Goal: Task Accomplishment & Management: Use online tool/utility

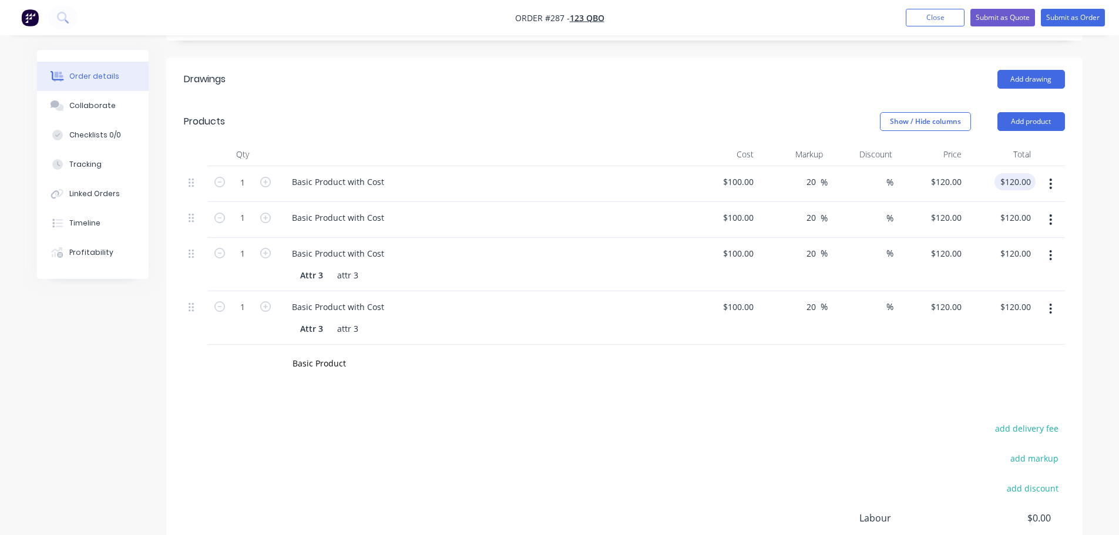
scroll to position [402, 0]
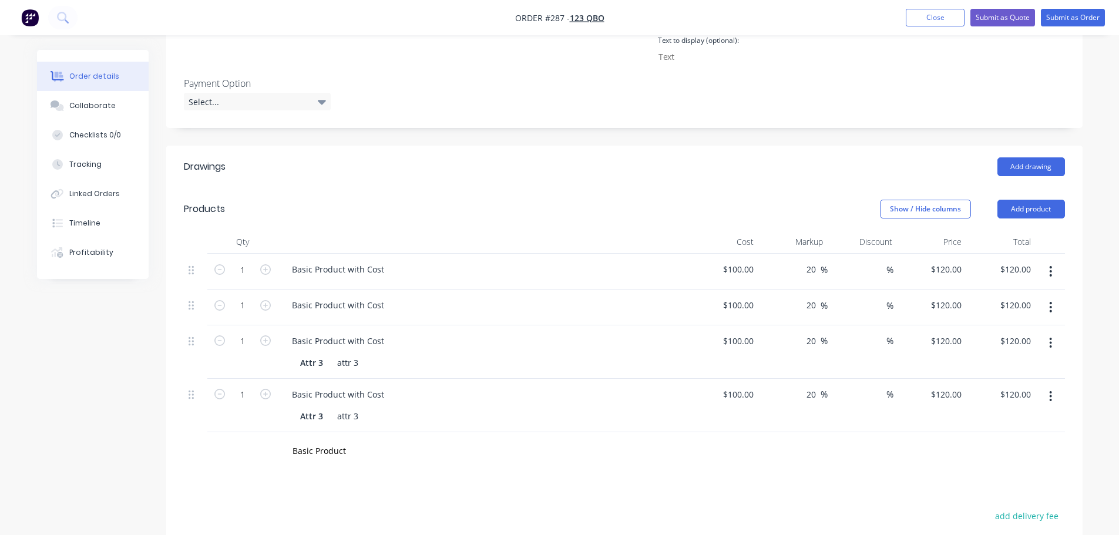
click at [1049, 301] on icon "button" at bounding box center [1050, 307] width 3 height 13
drag, startPoint x: 992, startPoint y: 408, endPoint x: 1016, endPoint y: 372, distance: 42.8
click at [992, 406] on div "Delete" at bounding box center [1009, 408] width 90 height 17
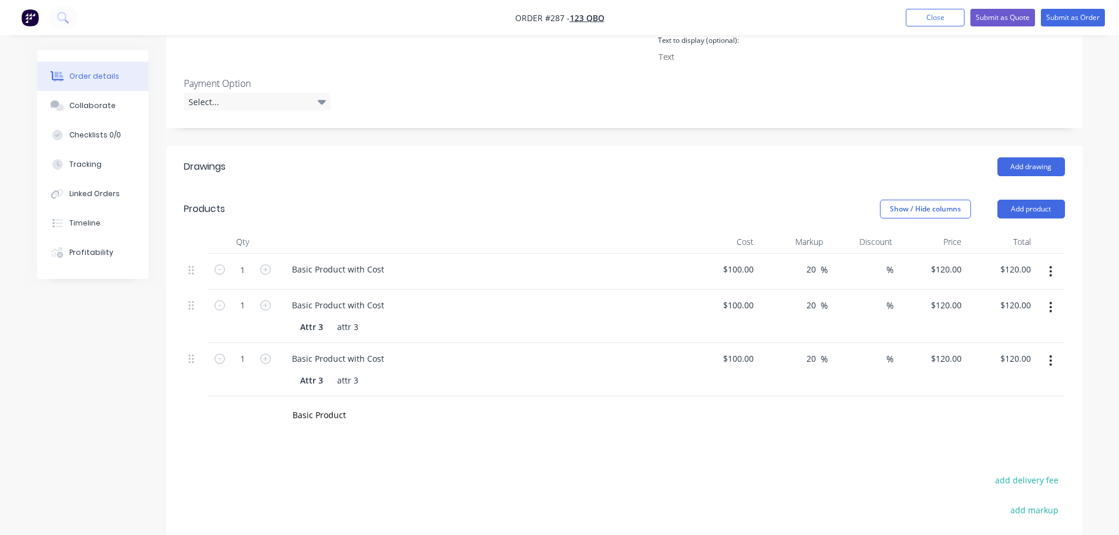
click at [1047, 272] on button "button" at bounding box center [1050, 271] width 28 height 21
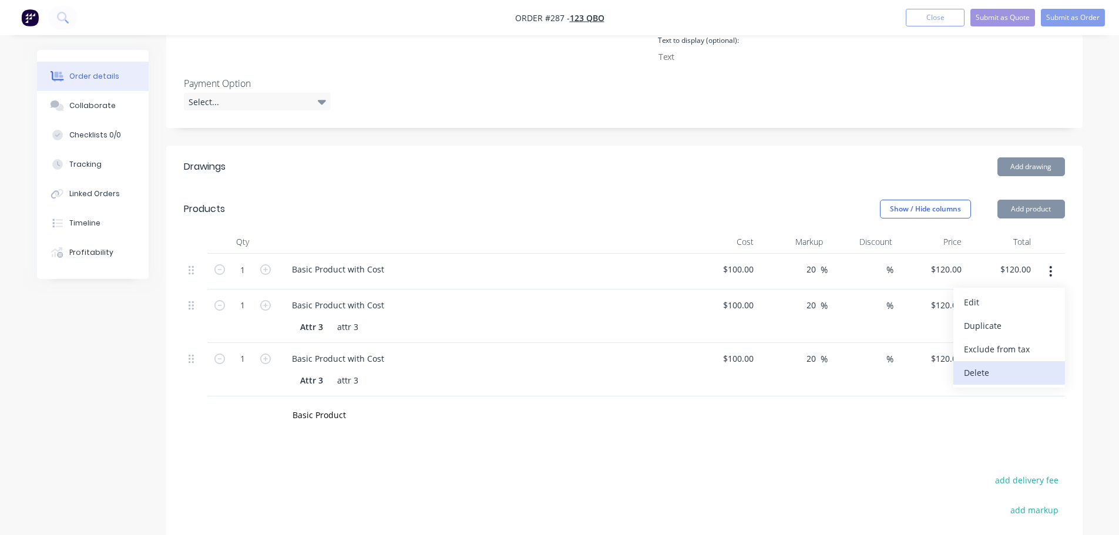
drag, startPoint x: 990, startPoint y: 374, endPoint x: 1006, endPoint y: 359, distance: 22.0
click at [993, 370] on div "Delete" at bounding box center [1009, 372] width 90 height 17
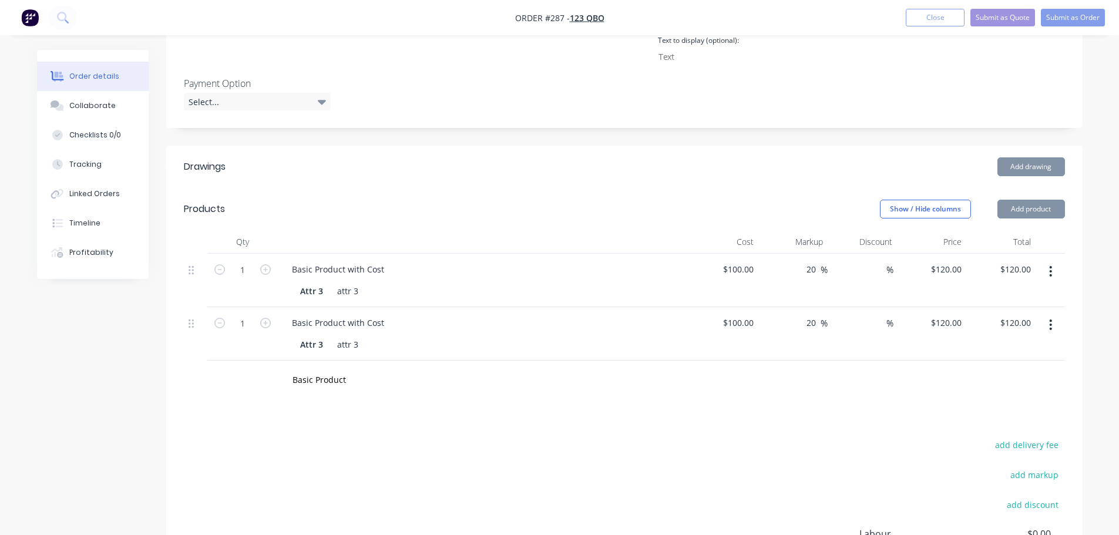
click at [1052, 271] on button "button" at bounding box center [1050, 271] width 28 height 21
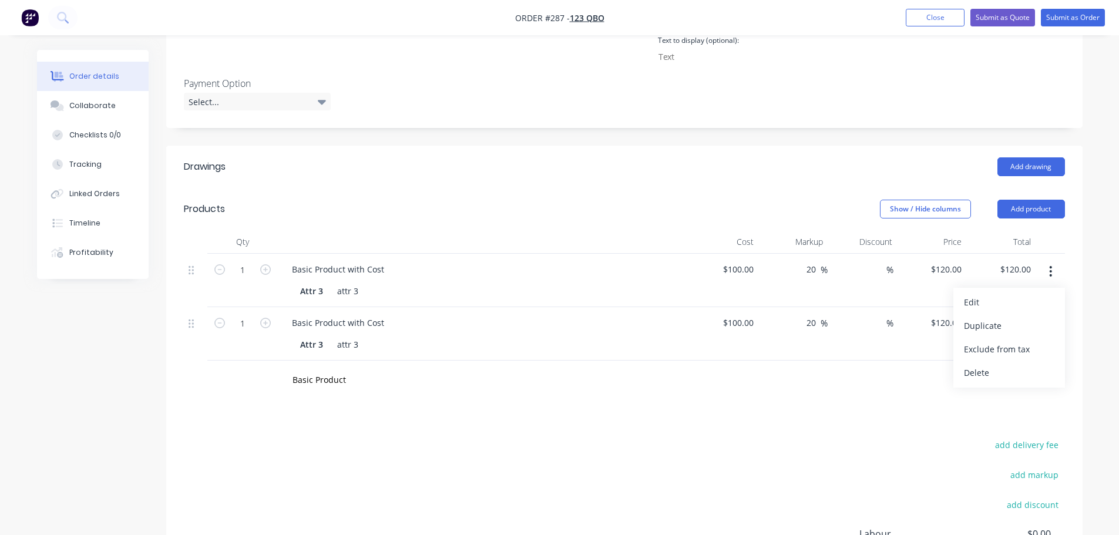
click at [995, 365] on div "Delete" at bounding box center [1009, 372] width 90 height 17
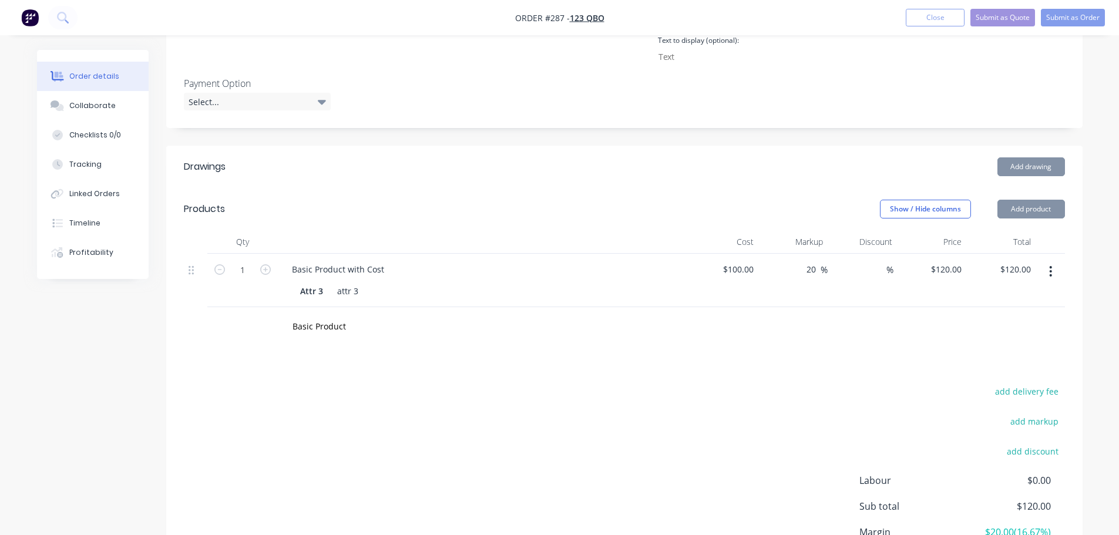
click at [1048, 271] on button "button" at bounding box center [1050, 271] width 28 height 21
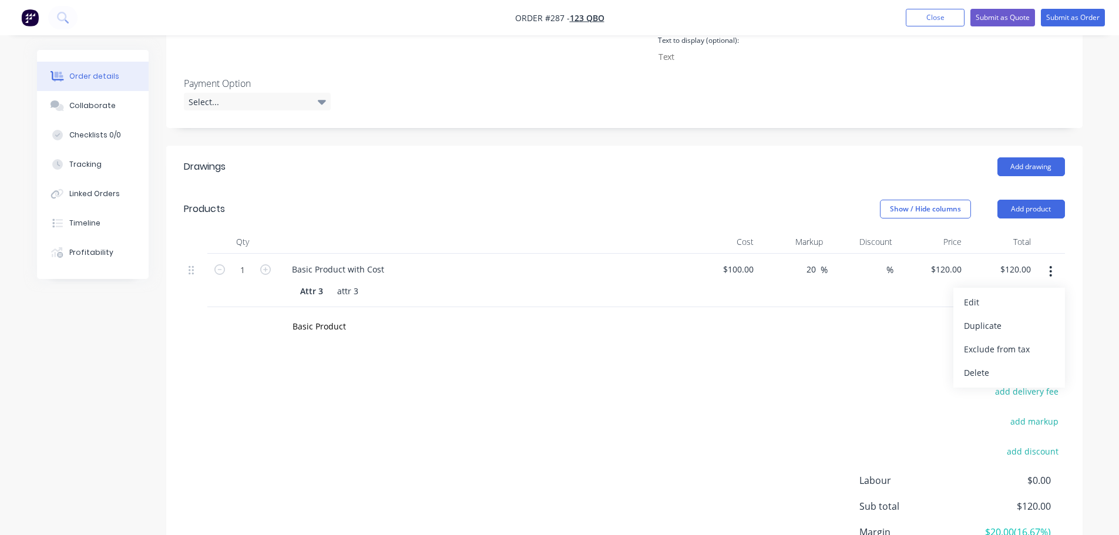
drag, startPoint x: 996, startPoint y: 368, endPoint x: 989, endPoint y: 367, distance: 7.1
click at [995, 368] on div "Delete" at bounding box center [1009, 372] width 90 height 17
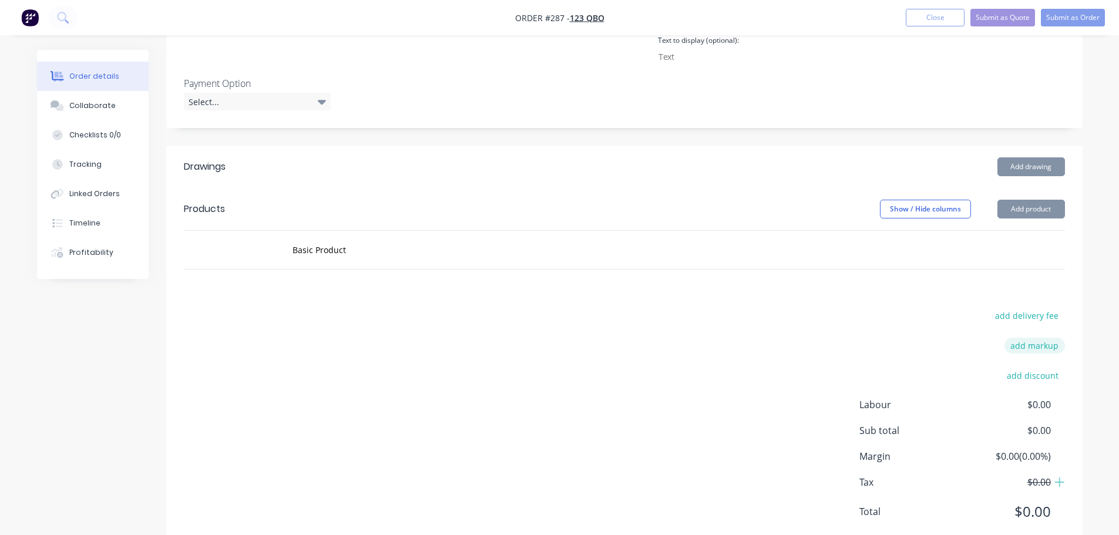
click at [1039, 345] on button "add markup" at bounding box center [1034, 346] width 60 height 16
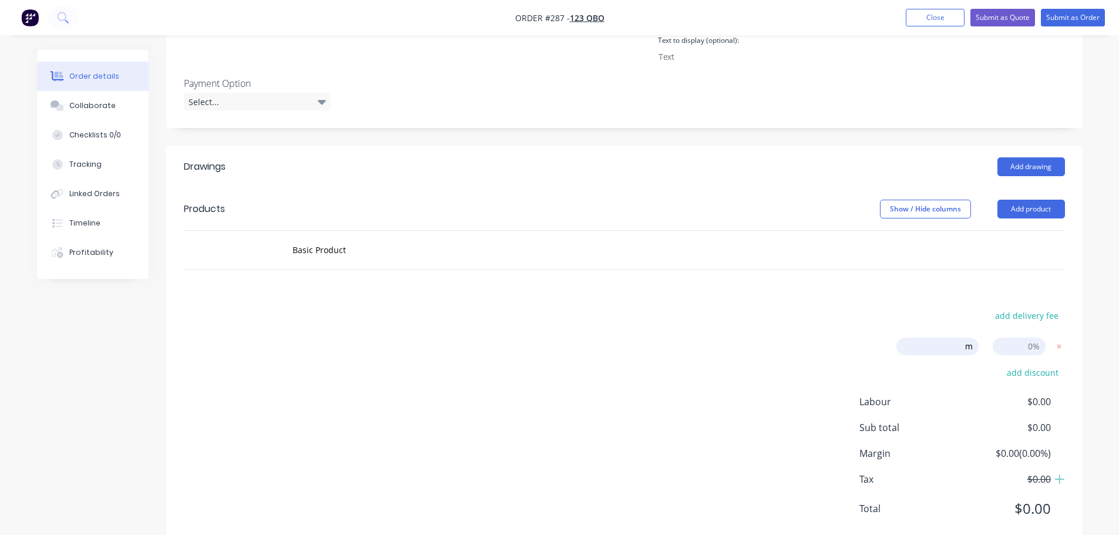
type input "m"
click at [1019, 348] on input at bounding box center [1018, 347] width 53 height 18
type input "15"
click input "submit" at bounding box center [0, 0] width 0 height 0
click at [629, 312] on div "add delivery fee m 15.00% add markup add discount Labour $0.00 Sub total $0.00 …" at bounding box center [624, 432] width 881 height 251
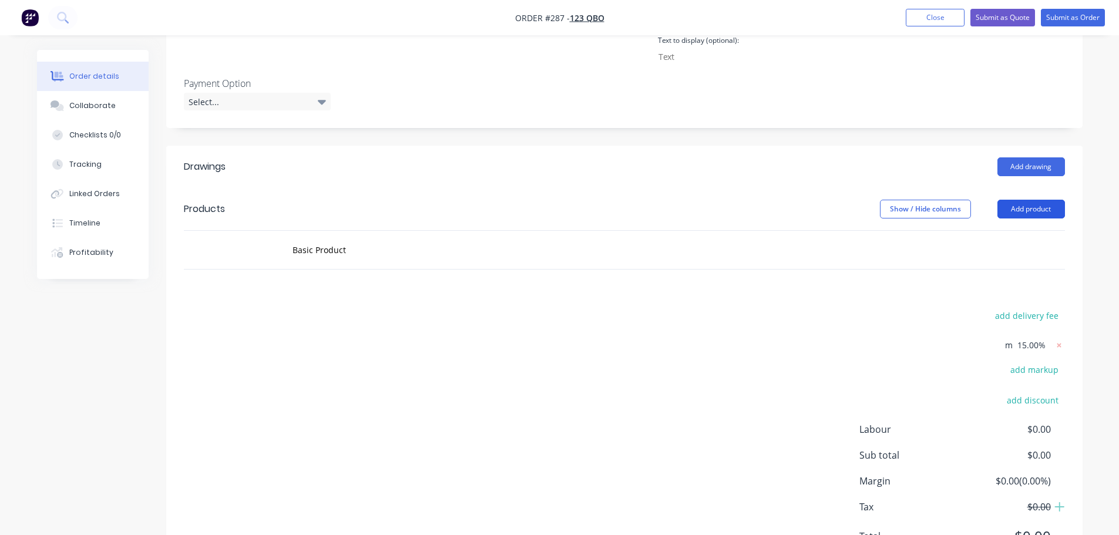
click at [1032, 211] on button "Add product" at bounding box center [1031, 209] width 68 height 19
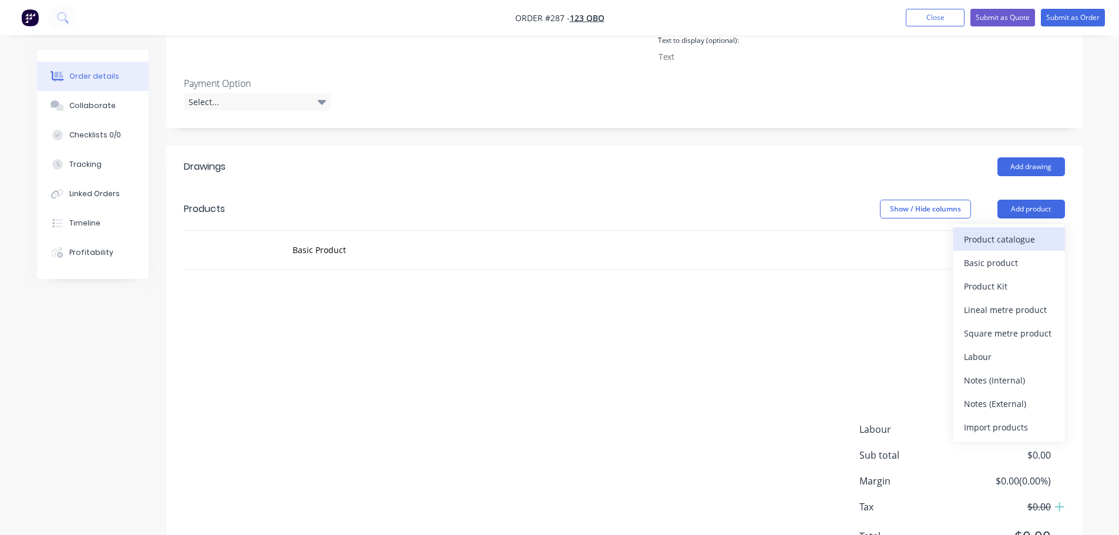
click at [1019, 240] on div "Product catalogue" at bounding box center [1009, 239] width 90 height 17
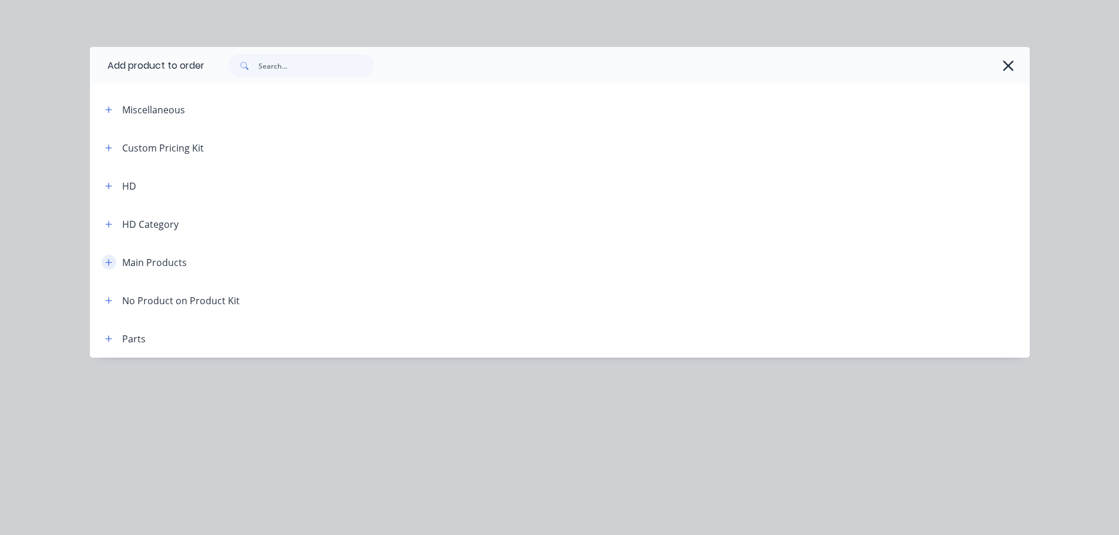
click at [109, 257] on button "button" at bounding box center [109, 262] width 15 height 15
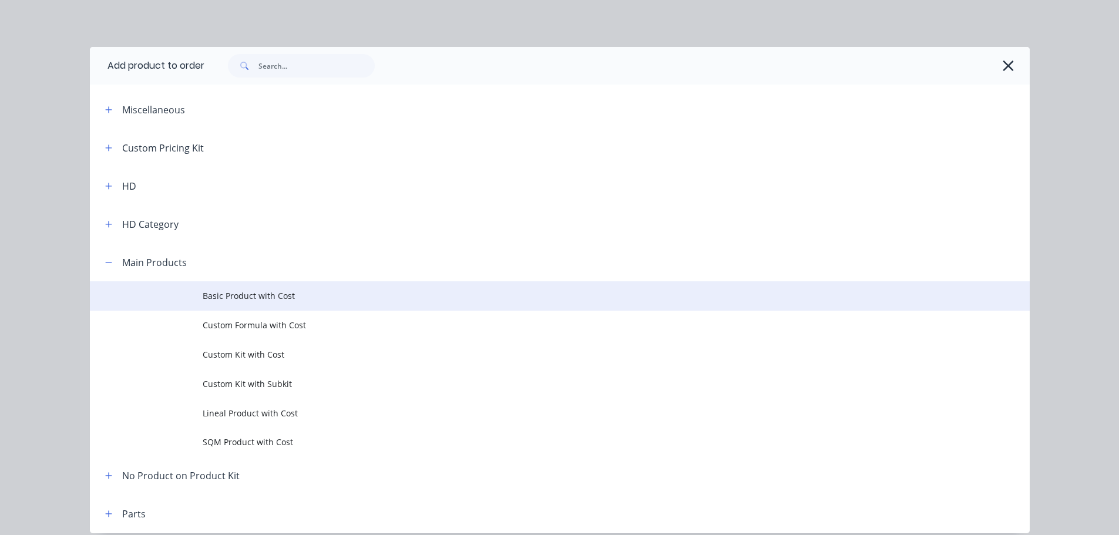
click at [262, 297] on span "Basic Product with Cost" at bounding box center [533, 295] width 661 height 12
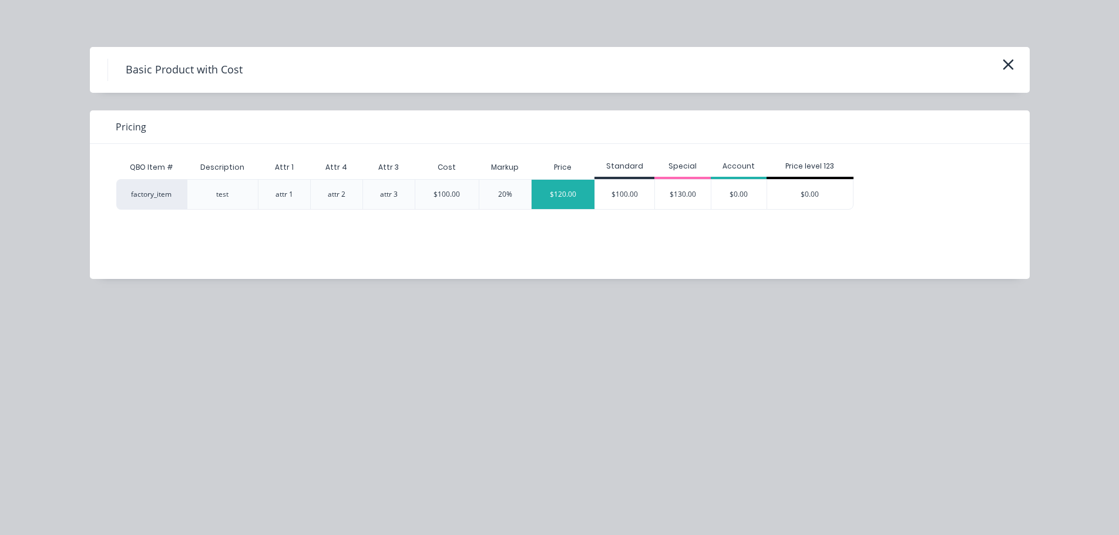
click at [579, 189] on div "$120.00" at bounding box center [562, 194] width 63 height 29
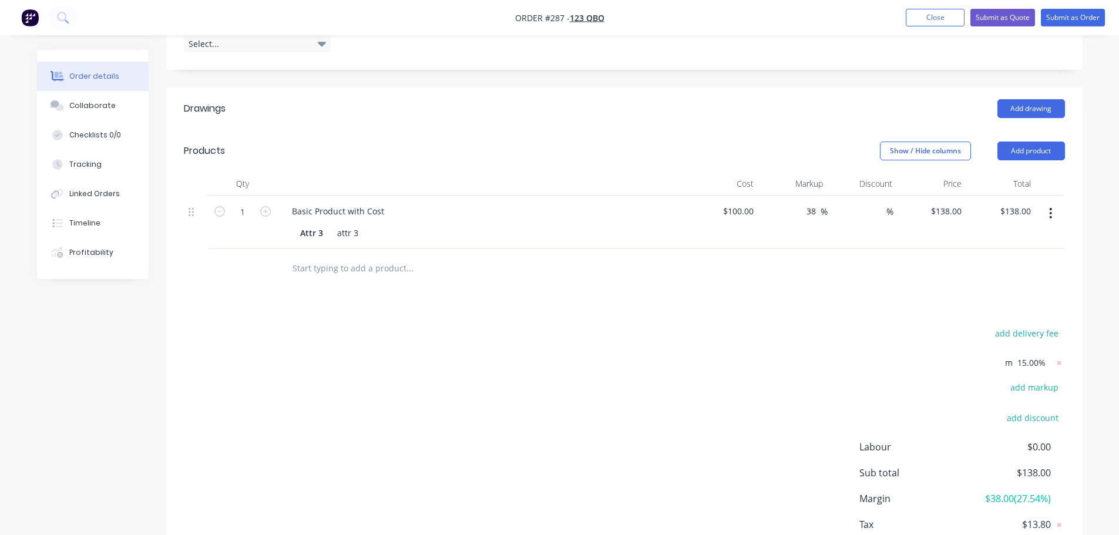
scroll to position [460, 0]
click at [1060, 359] on icon at bounding box center [1059, 362] width 12 height 12
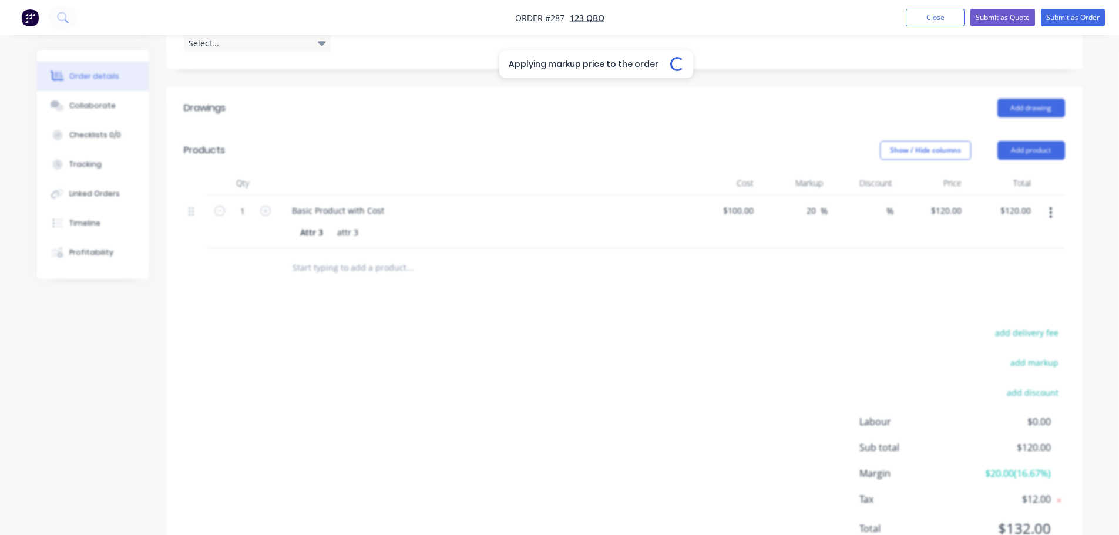
type input "20"
type input "$120.00"
click at [1044, 365] on button "add markup" at bounding box center [1034, 363] width 60 height 16
type input "m"
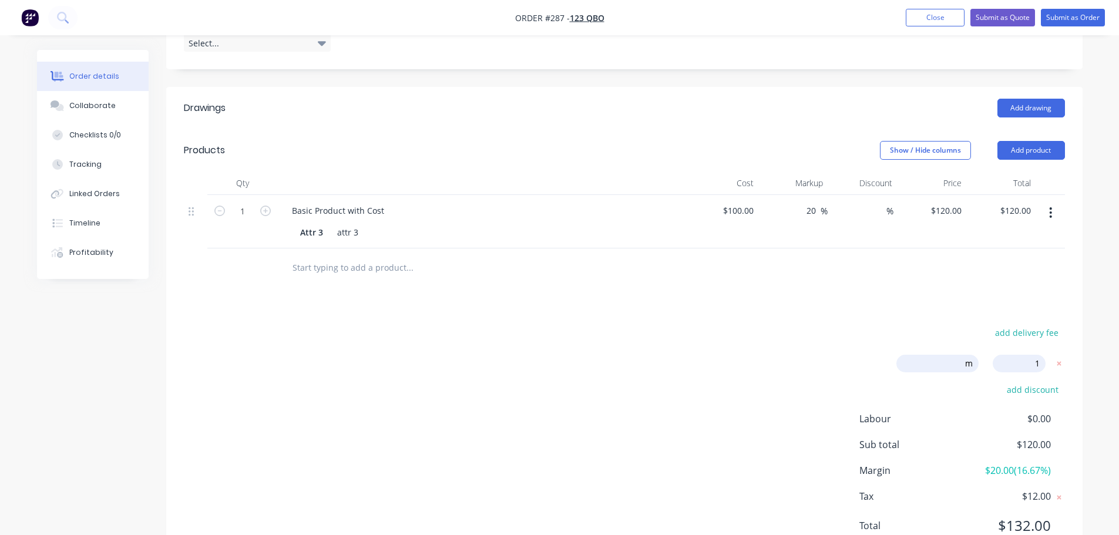
type input "15"
click input "submit" at bounding box center [0, 0] width 0 height 0
type input "38"
type input "$138.00"
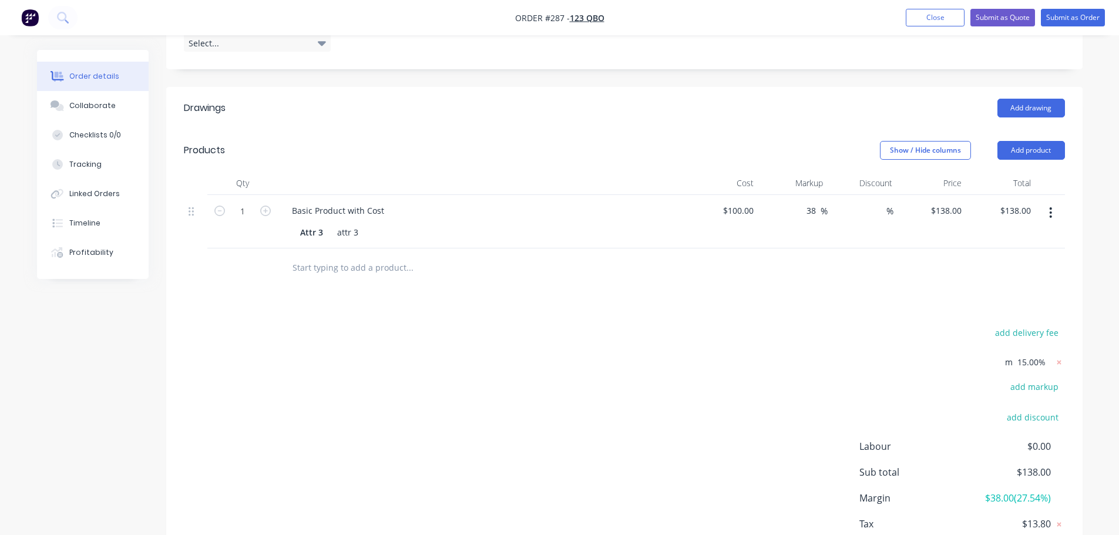
click at [677, 357] on div "add delivery fee m 15.00% add markup add discount Labour $0.00 Sub total $138.0…" at bounding box center [624, 449] width 881 height 251
